Goal: Task Accomplishment & Management: Manage account settings

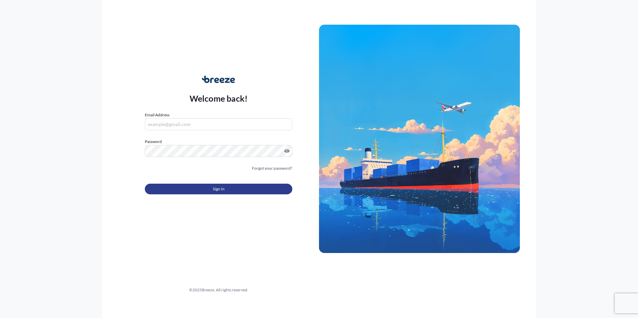
type input "[EMAIL_ADDRESS][DOMAIN_NAME]"
click at [217, 191] on span "Sign In" at bounding box center [219, 189] width 12 height 7
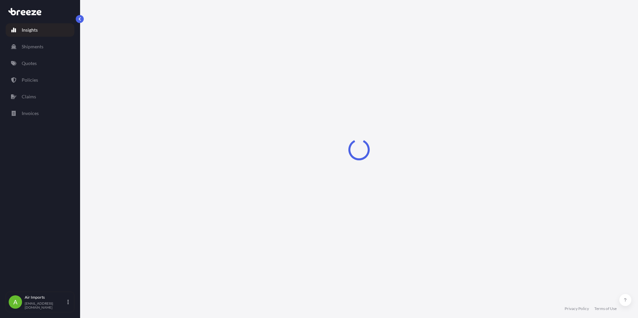
select select "2025"
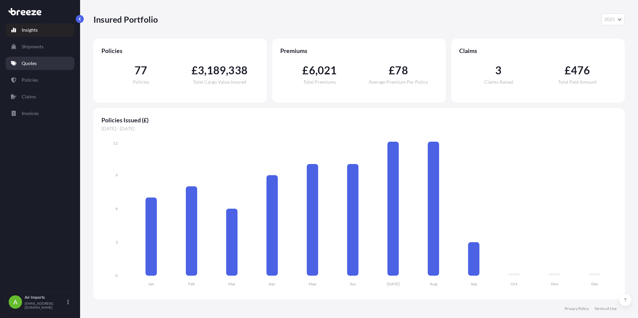
click at [28, 63] on p "Quotes" at bounding box center [29, 63] width 15 height 7
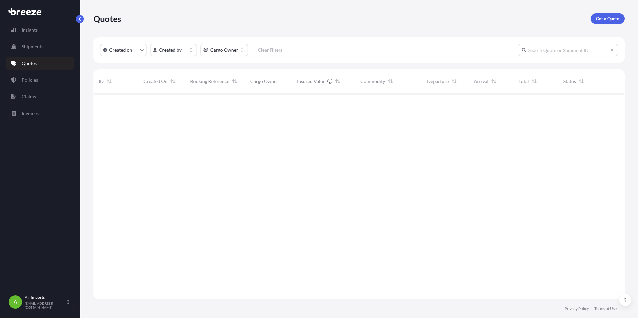
scroll to position [205, 526]
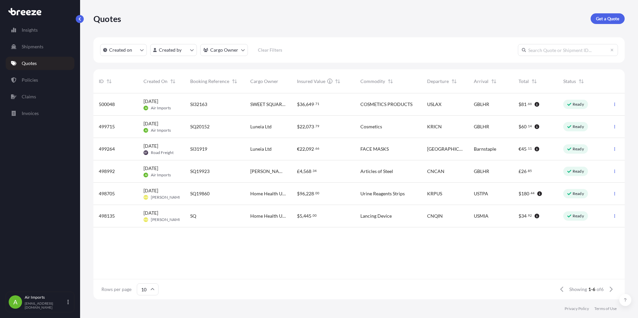
click at [158, 125] on span "[DATE]" at bounding box center [151, 124] width 15 height 7
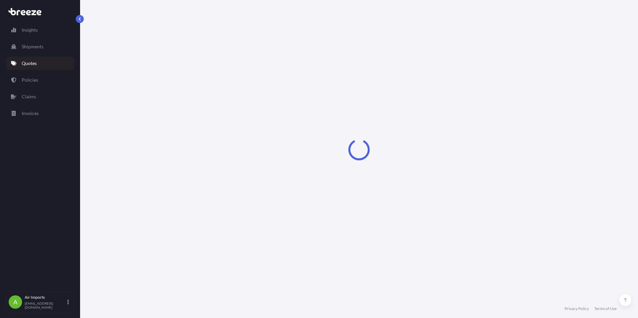
select select "Air"
select select "Road"
select select "1"
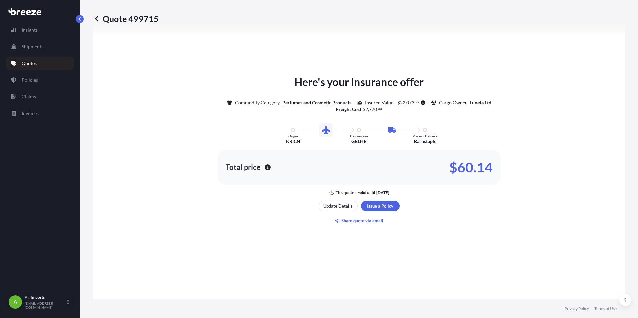
scroll to position [294, 0]
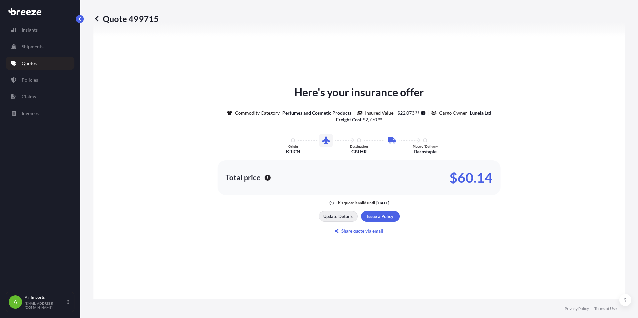
click at [336, 217] on p "Update Details" at bounding box center [337, 216] width 29 height 7
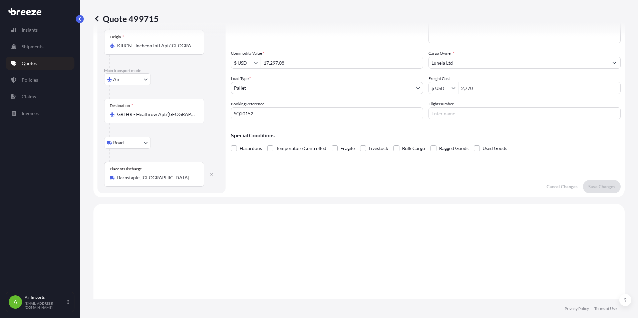
scroll to position [11, 0]
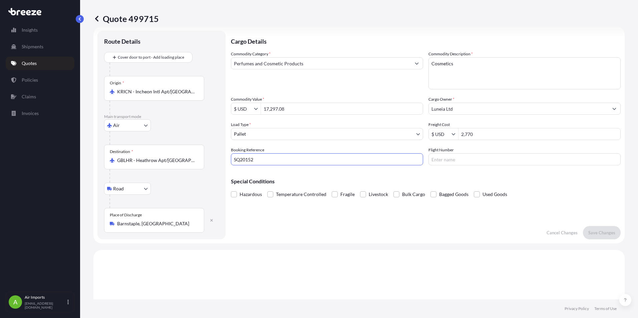
drag, startPoint x: 255, startPoint y: 160, endPoint x: 184, endPoint y: 166, distance: 71.7
click at [184, 166] on form "Route Details Cover door to port - Add loading place Place of loading Road Road…" at bounding box center [358, 135] width 531 height 217
type input "SI32109"
click at [440, 165] on input "Flight Number" at bounding box center [525, 160] width 192 height 12
type input "tk6545"
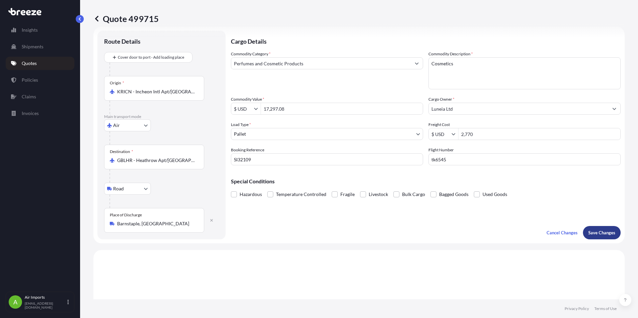
click at [597, 234] on p "Save Changes" at bounding box center [602, 233] width 27 height 7
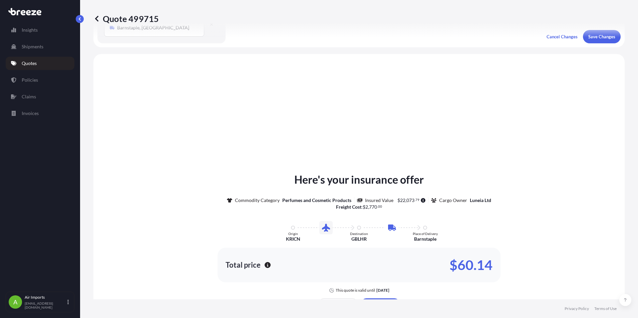
scroll to position [228, 0]
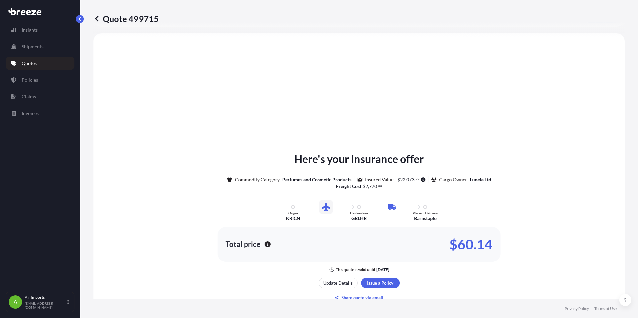
select select "Air"
select select "Road"
select select "1"
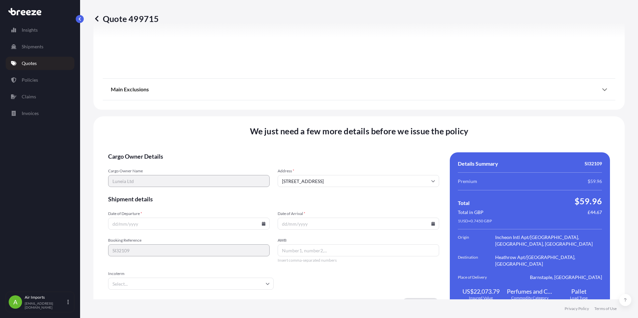
scroll to position [794, 0]
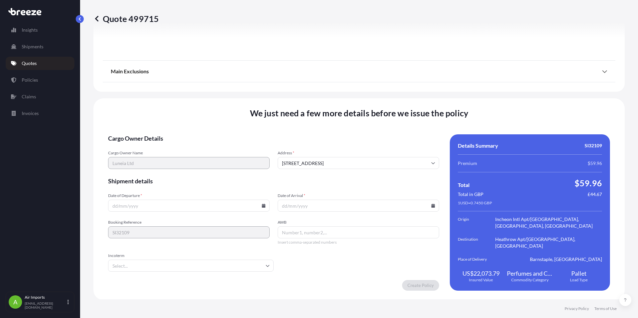
click at [125, 205] on input "Date of Departure *" at bounding box center [189, 206] width 162 height 12
click at [262, 206] on icon at bounding box center [264, 206] width 4 height 4
click at [142, 171] on button "29" at bounding box center [141, 168] width 11 height 11
type input "[DATE]"
click at [297, 208] on input "Date of Arrival *" at bounding box center [359, 206] width 162 height 12
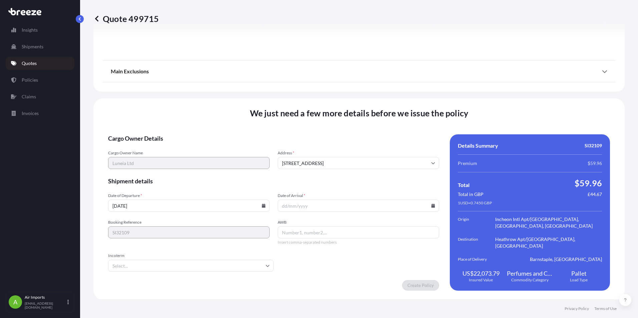
click at [297, 208] on input "Date of Arrival *" at bounding box center [359, 206] width 162 height 12
click at [431, 205] on icon at bounding box center [433, 206] width 4 height 4
click at [368, 173] on button "3" at bounding box center [363, 168] width 11 height 11
type input "[DATE]"
click at [285, 232] on input "AWB" at bounding box center [359, 233] width 162 height 12
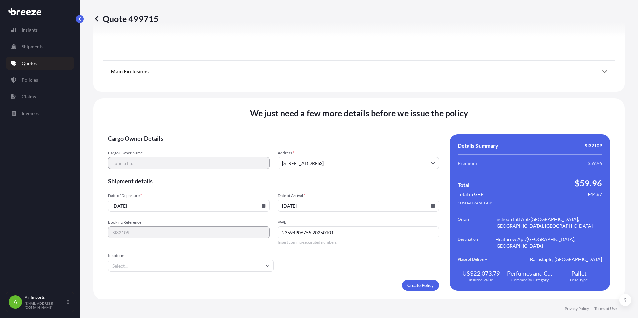
click at [266, 264] on icon at bounding box center [268, 266] width 4 height 4
type input "23594906755,20250101"
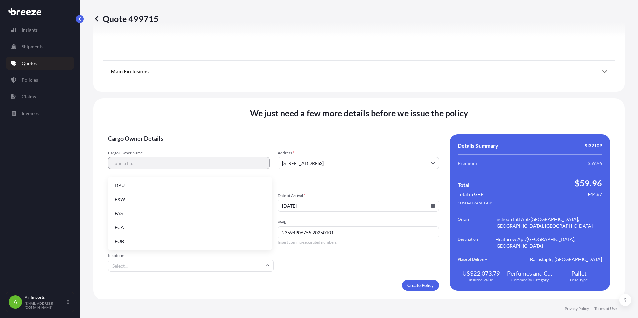
scroll to position [85, 0]
click at [126, 241] on li "FOB" at bounding box center [190, 241] width 159 height 13
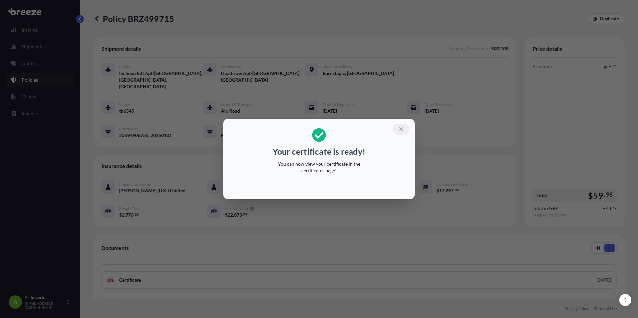
click at [403, 129] on icon "button" at bounding box center [401, 130] width 6 height 6
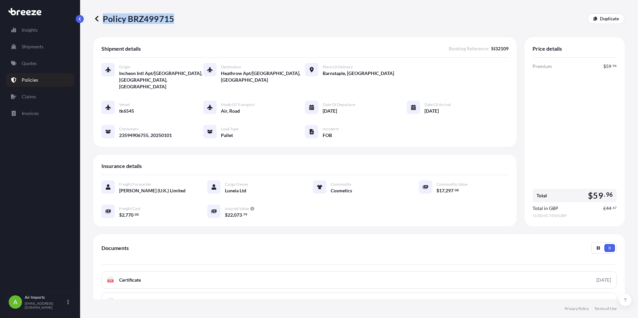
drag, startPoint x: 105, startPoint y: 18, endPoint x: 171, endPoint y: 18, distance: 66.4
click at [171, 18] on p "Policy BRZ499715" at bounding box center [133, 18] width 81 height 11
drag, startPoint x: 171, startPoint y: 18, endPoint x: 143, endPoint y: 19, distance: 28.7
copy p "Policy BRZ499715"
click at [58, 300] on p "Air Imports" at bounding box center [45, 297] width 41 height 5
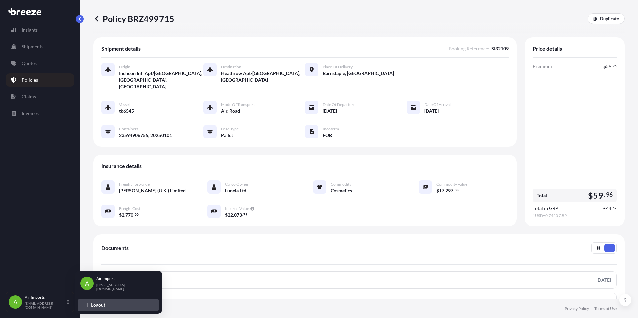
click at [104, 302] on span "Logout" at bounding box center [98, 305] width 14 height 7
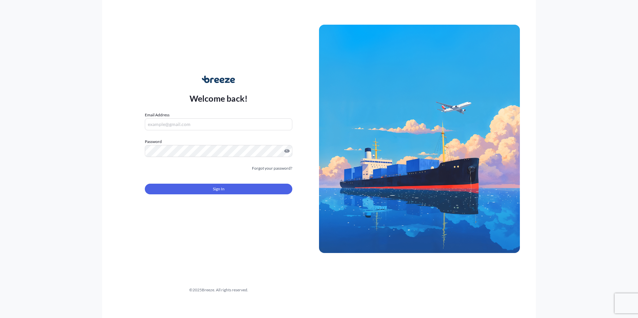
type input "[EMAIL_ADDRESS][DOMAIN_NAME]"
